Goal: Task Accomplishment & Management: Manage account settings

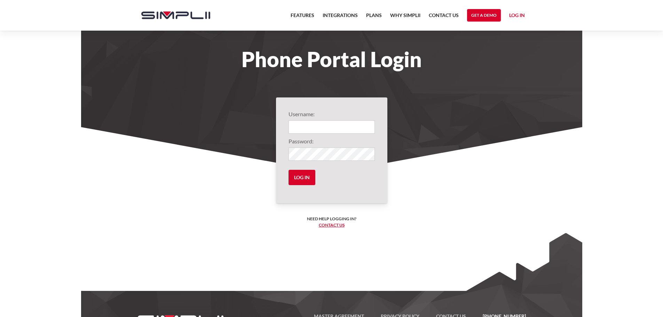
click at [351, 129] on input "Login" at bounding box center [331, 126] width 86 height 13
type input "1002@eagleretirementgroup"
click at [297, 179] on input "Log in" at bounding box center [301, 177] width 27 height 15
click at [301, 174] on input "Log in" at bounding box center [301, 177] width 27 height 15
type input "1002@eagleretirementgroup"
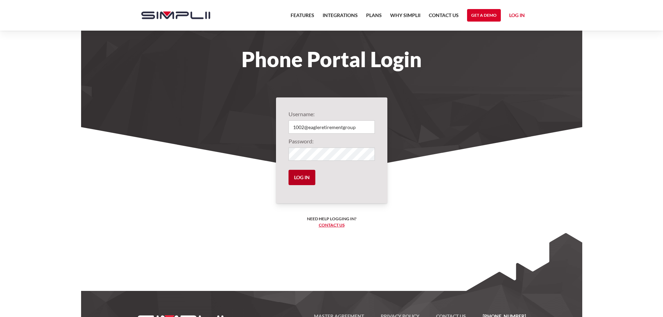
click at [296, 178] on input "Log in" at bounding box center [301, 177] width 27 height 15
click at [299, 180] on input "Log in" at bounding box center [301, 177] width 27 height 15
click at [299, 181] on input "Log in" at bounding box center [301, 177] width 27 height 15
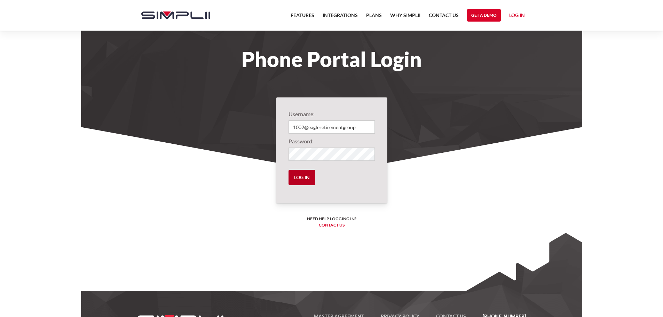
click at [299, 181] on input "Log in" at bounding box center [301, 177] width 27 height 15
